Goal: Navigation & Orientation: Find specific page/section

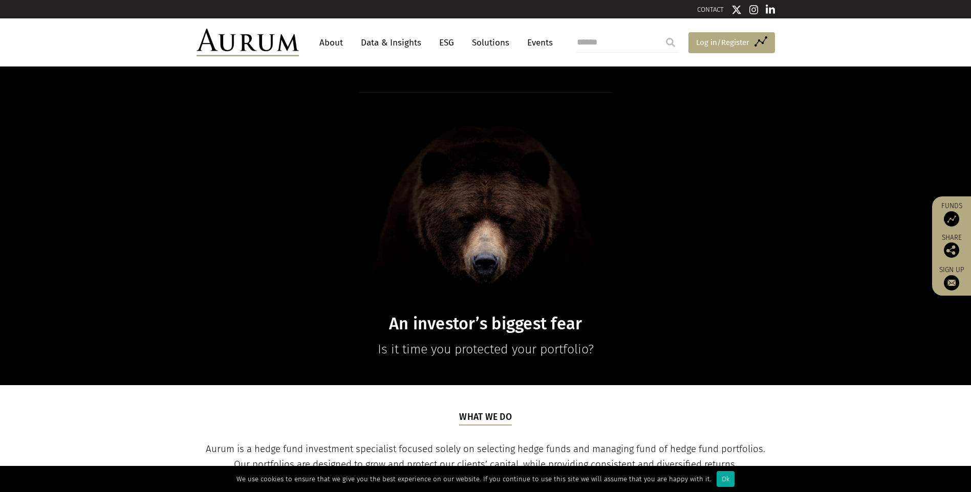
click at [704, 39] on span "Log in/Register" at bounding box center [722, 42] width 53 height 12
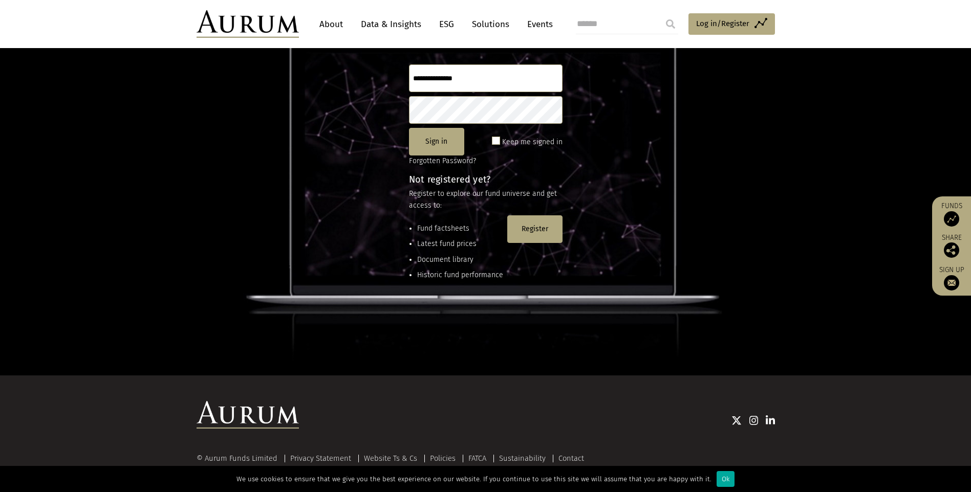
scroll to position [84, 0]
